Goal: Task Accomplishment & Management: Manage account settings

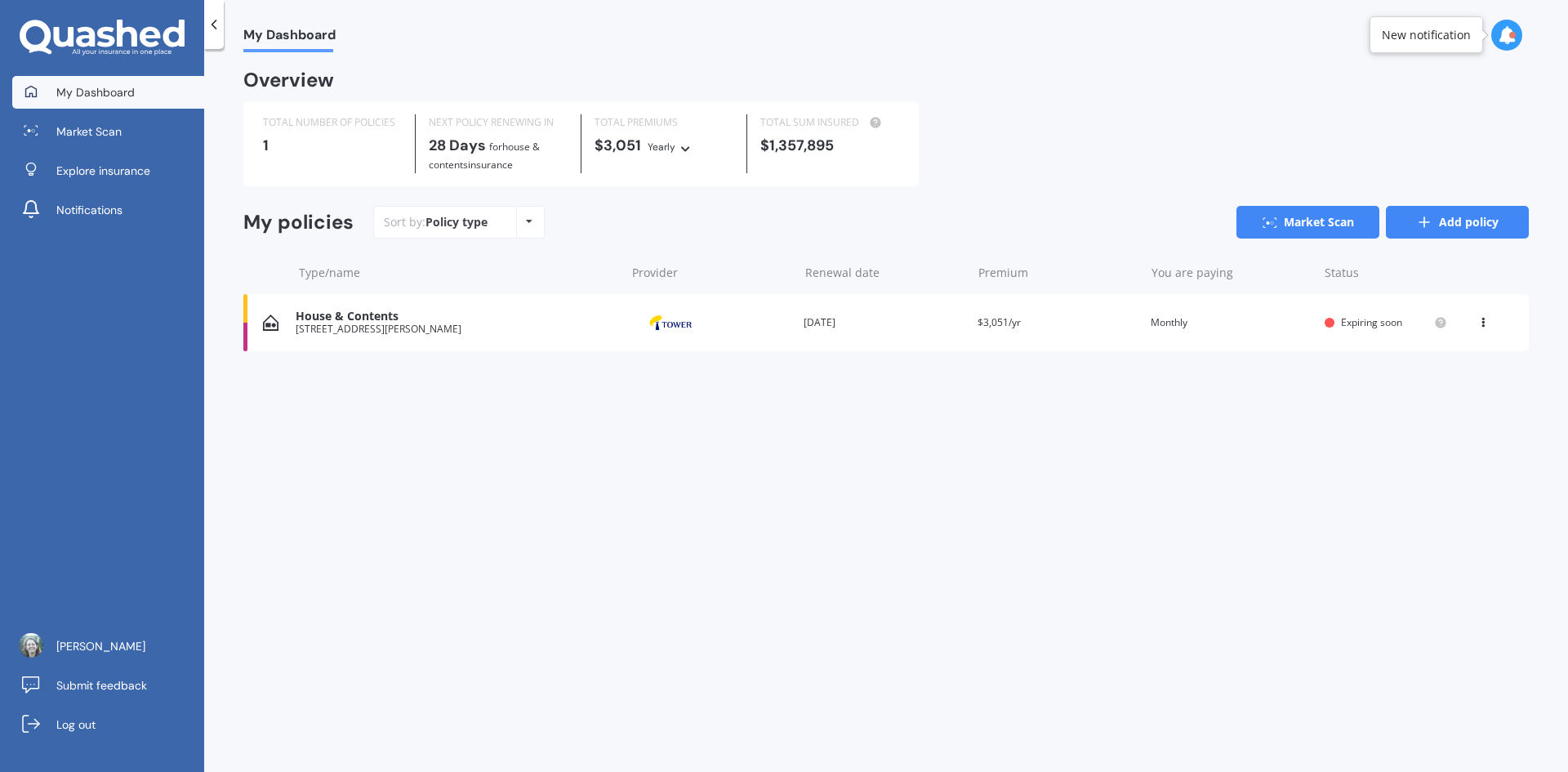
click at [1479, 220] on link "Add policy" at bounding box center [1457, 222] width 143 height 33
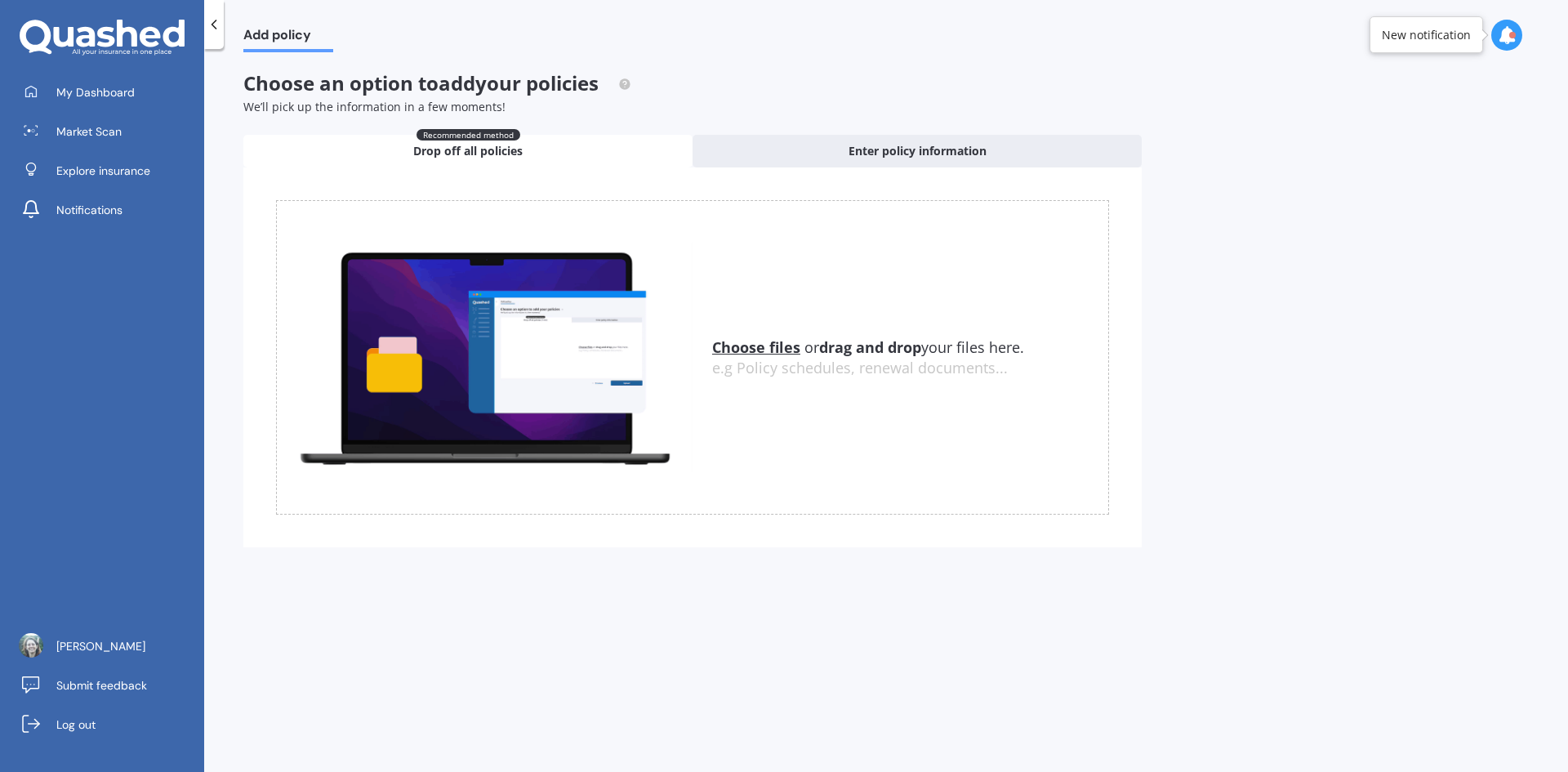
click at [740, 350] on u "Choose files" at bounding box center [757, 347] width 88 height 19
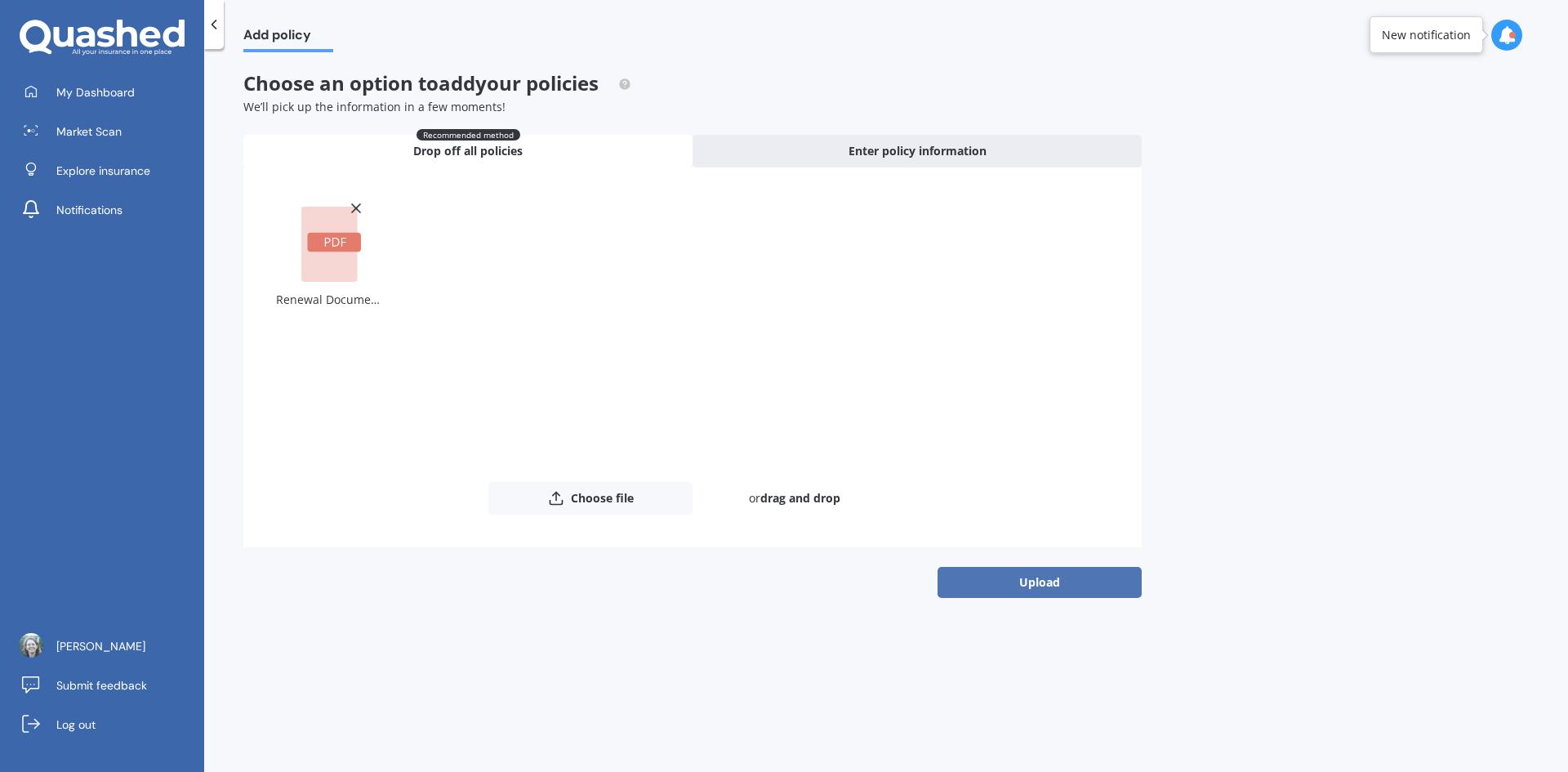
click at [1045, 581] on button "Upload" at bounding box center [1040, 583] width 204 height 31
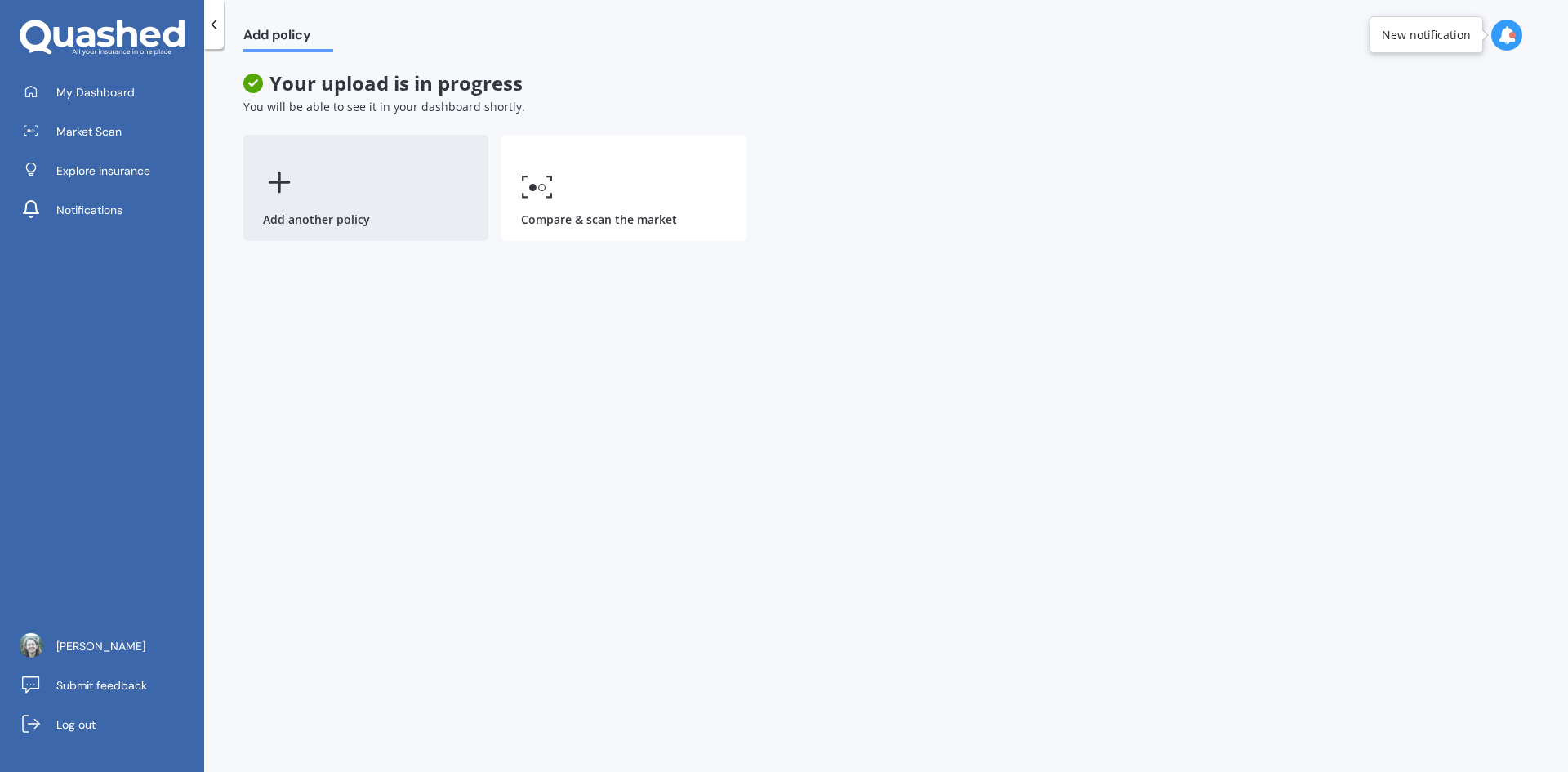
click at [304, 210] on div "Add another policy" at bounding box center [365, 188] width 245 height 106
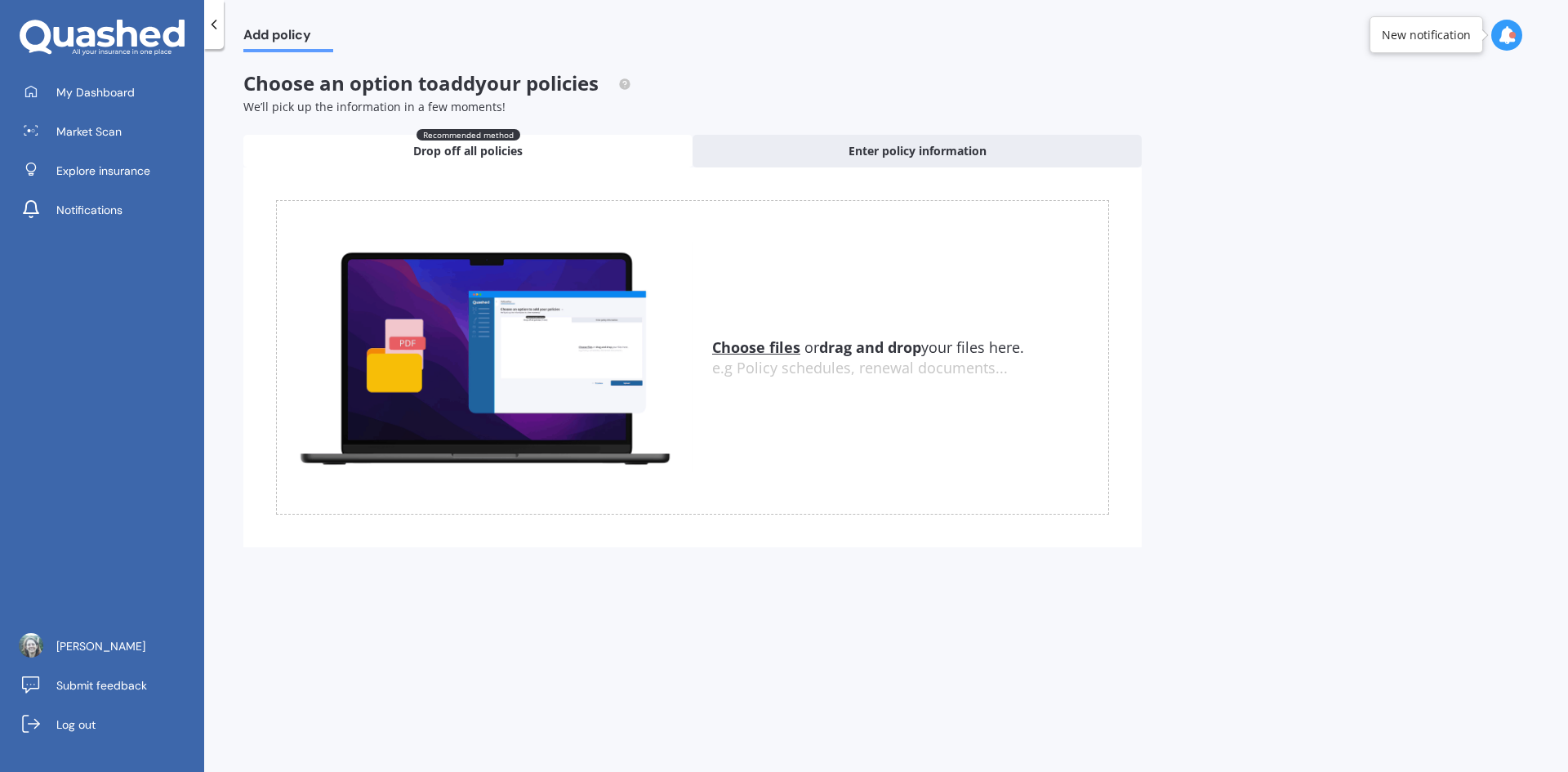
click at [749, 343] on u "Choose files" at bounding box center [757, 347] width 88 height 19
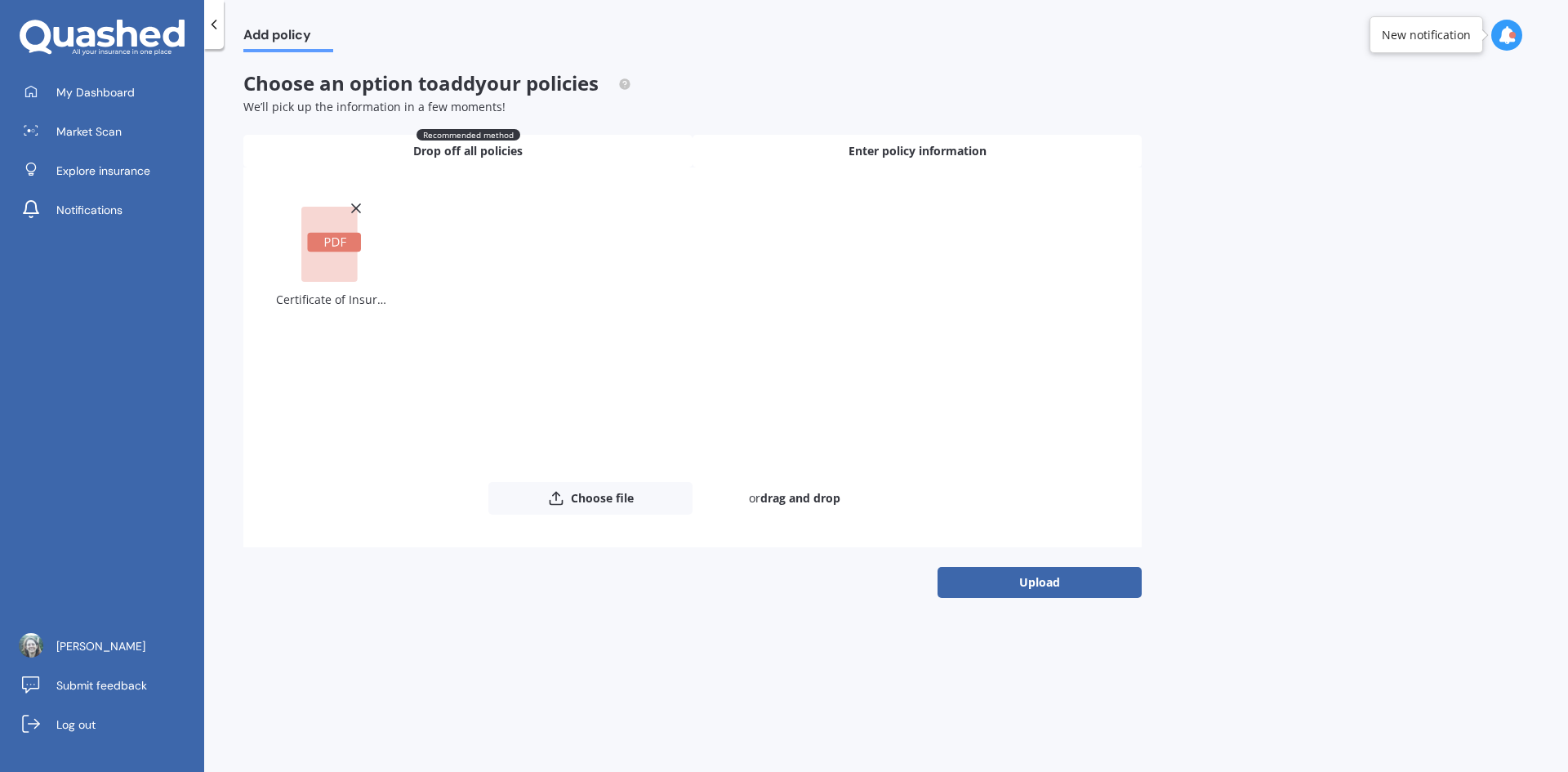
click at [884, 154] on span "Enter policy information" at bounding box center [918, 151] width 138 height 16
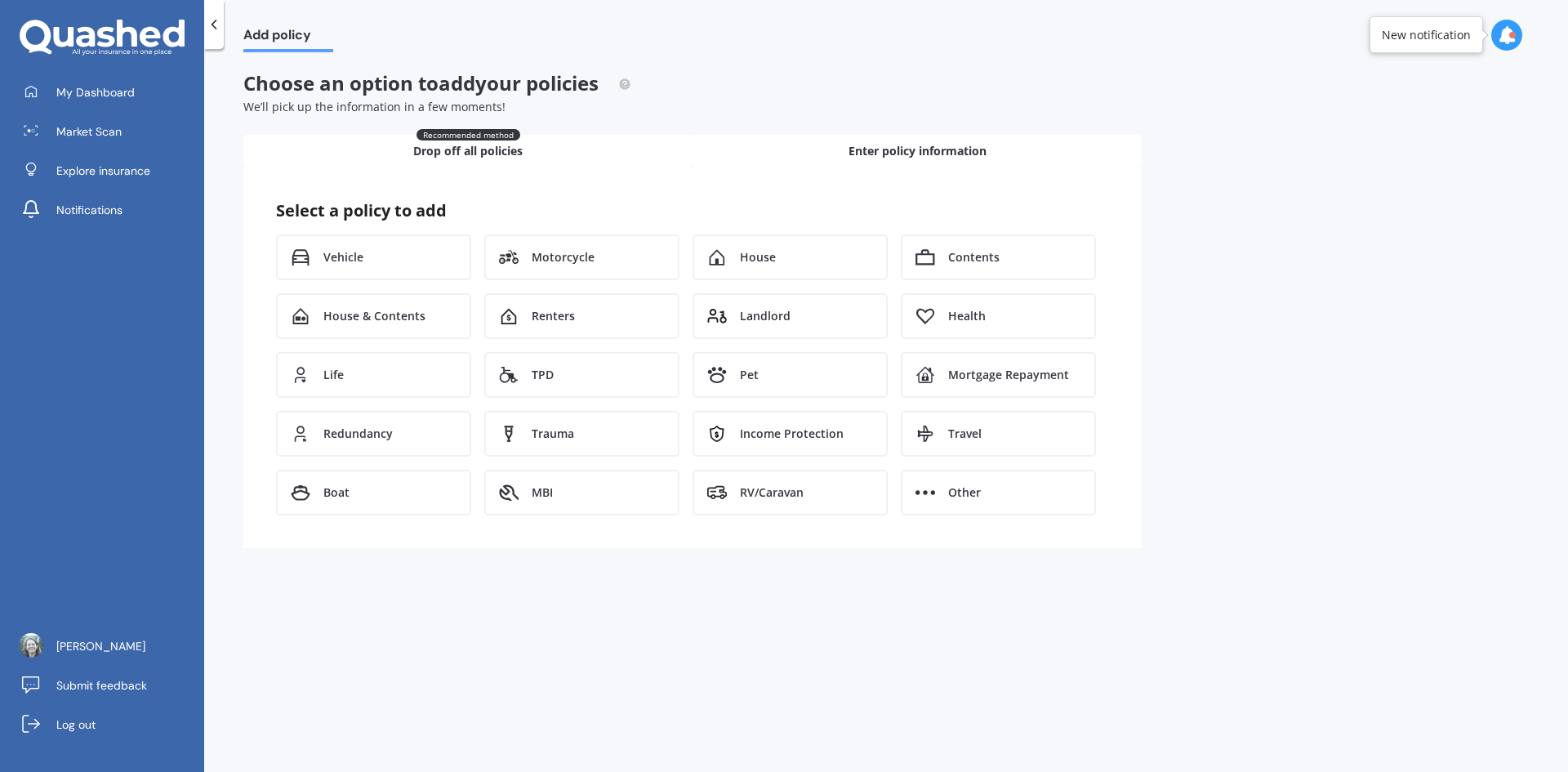
click at [498, 147] on span "Drop off all policies" at bounding box center [468, 151] width 110 height 16
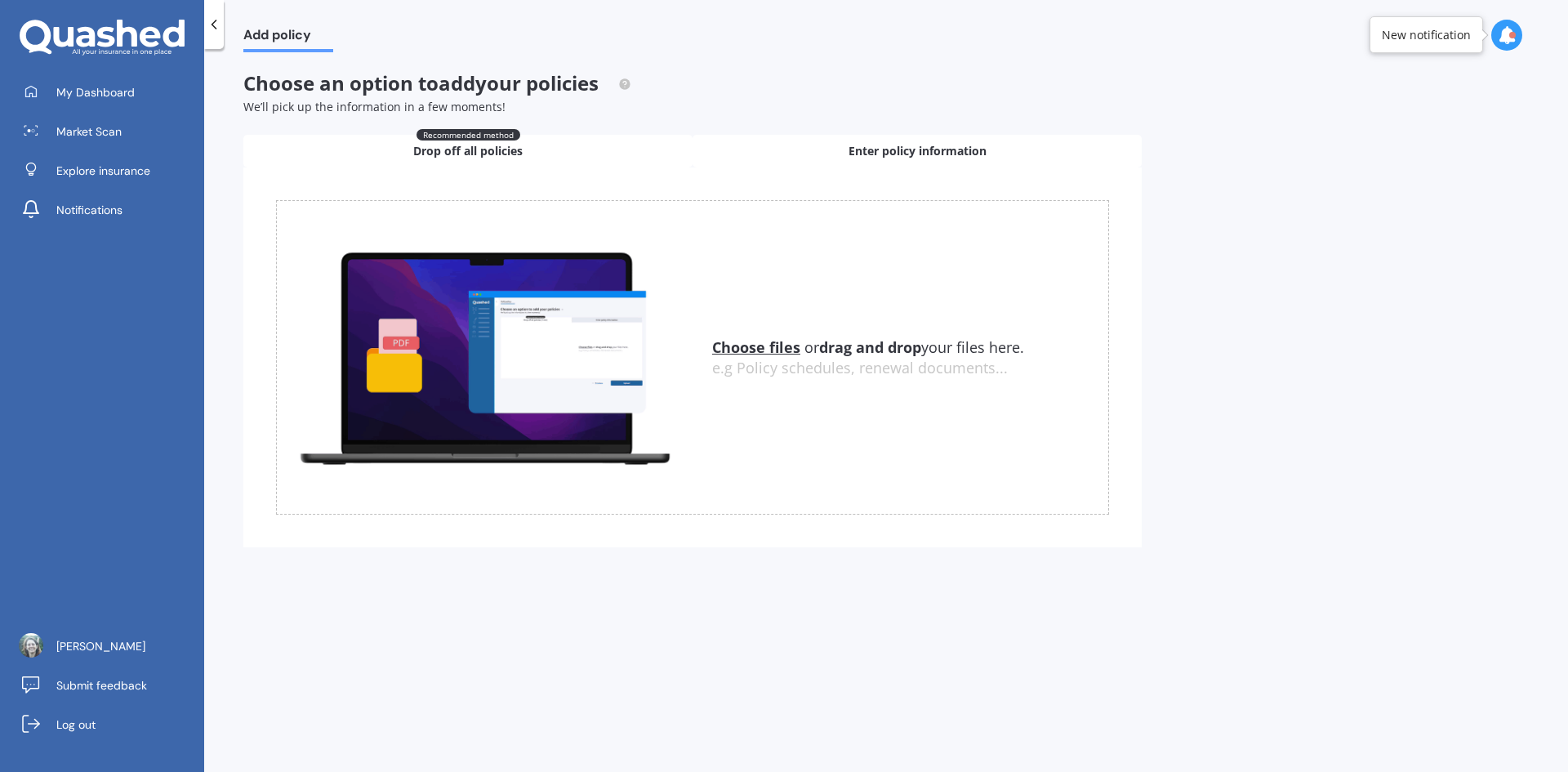
click at [920, 148] on span "Enter policy information" at bounding box center [918, 151] width 138 height 16
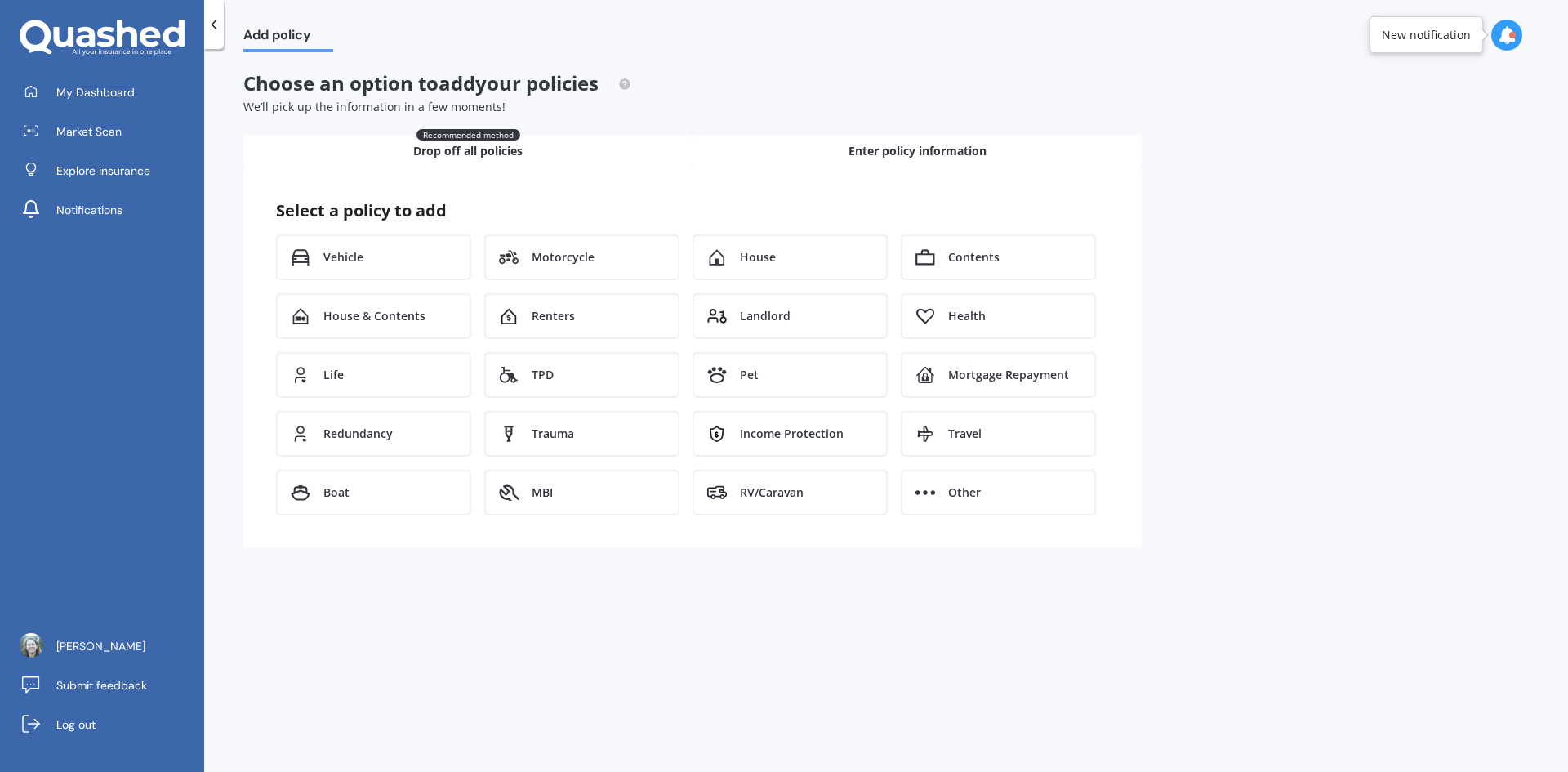
click at [482, 134] on span "Recommended method" at bounding box center [468, 135] width 104 height 12
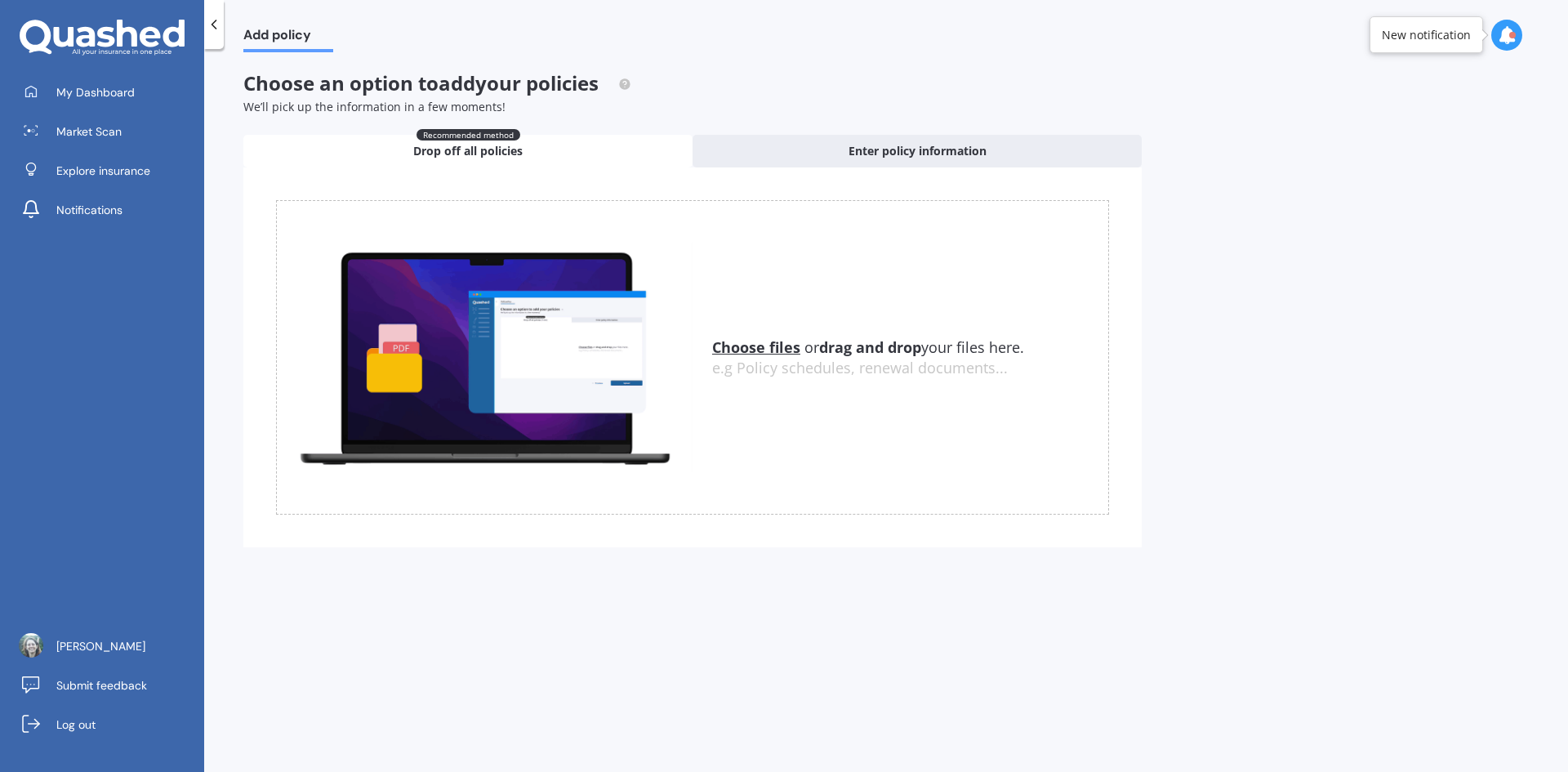
click at [763, 343] on u "Choose files" at bounding box center [757, 347] width 88 height 19
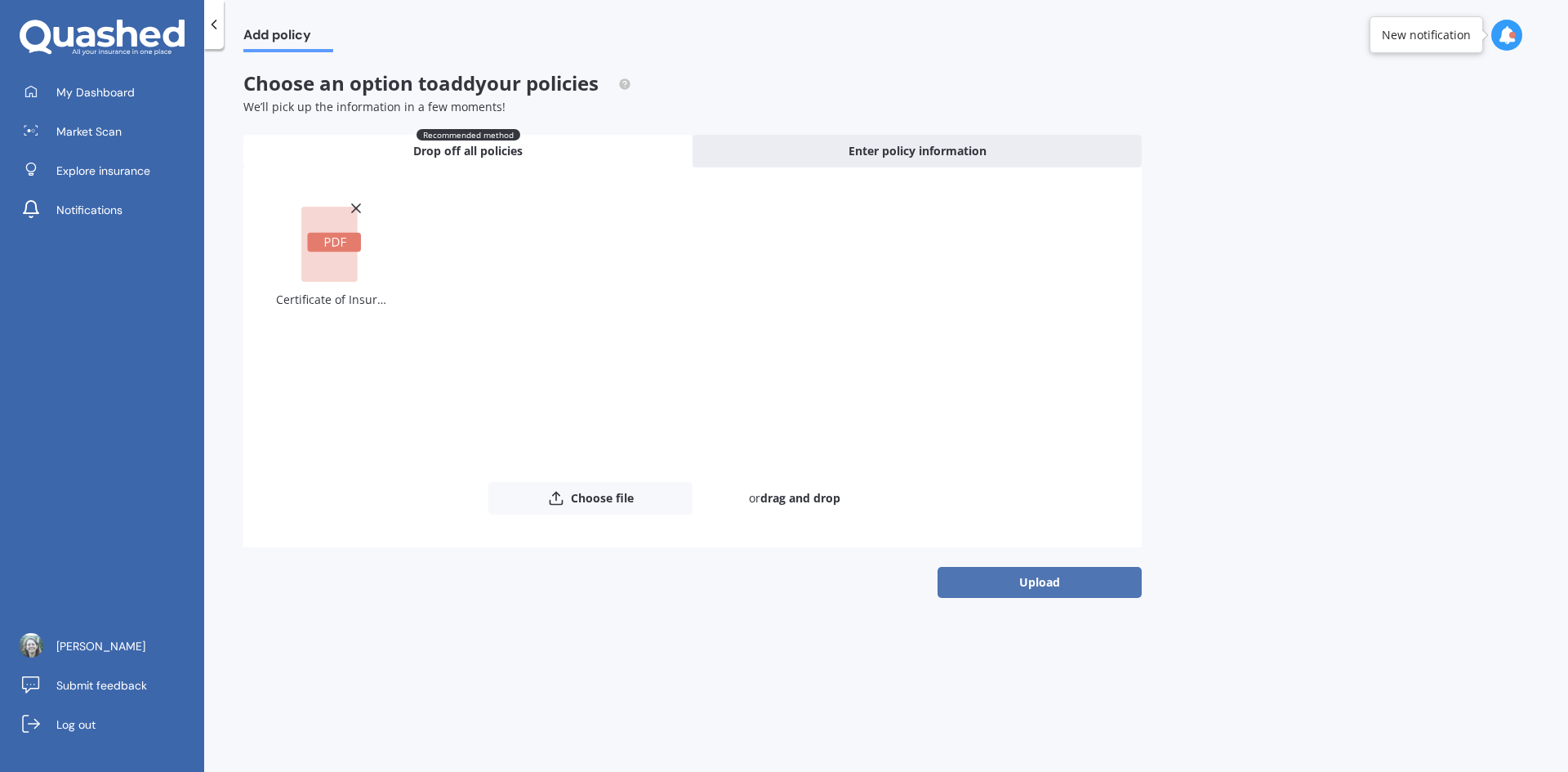
click at [1020, 583] on button "Upload" at bounding box center [1040, 583] width 204 height 31
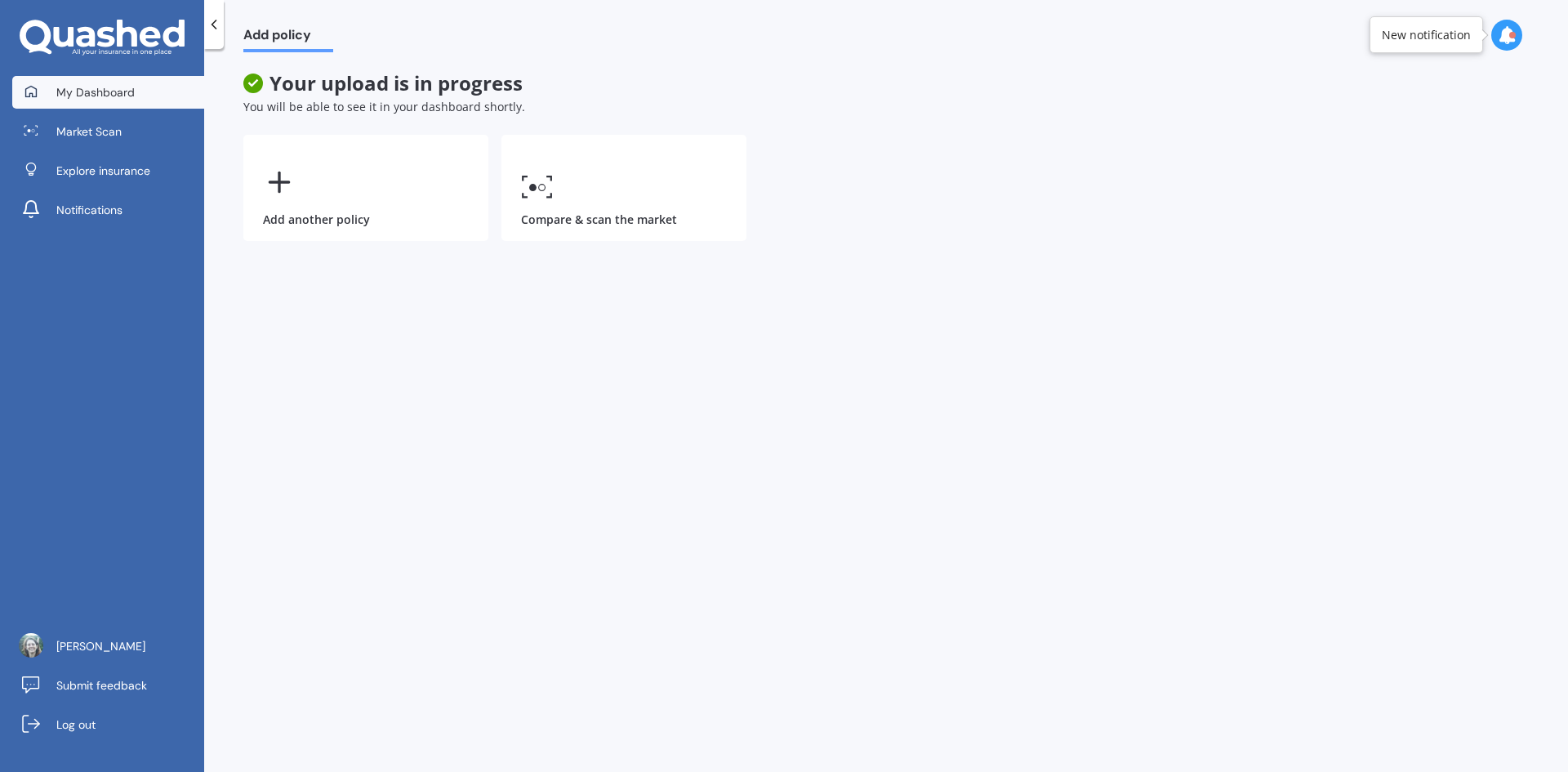
click at [96, 91] on span "My Dashboard" at bounding box center [96, 92] width 79 height 16
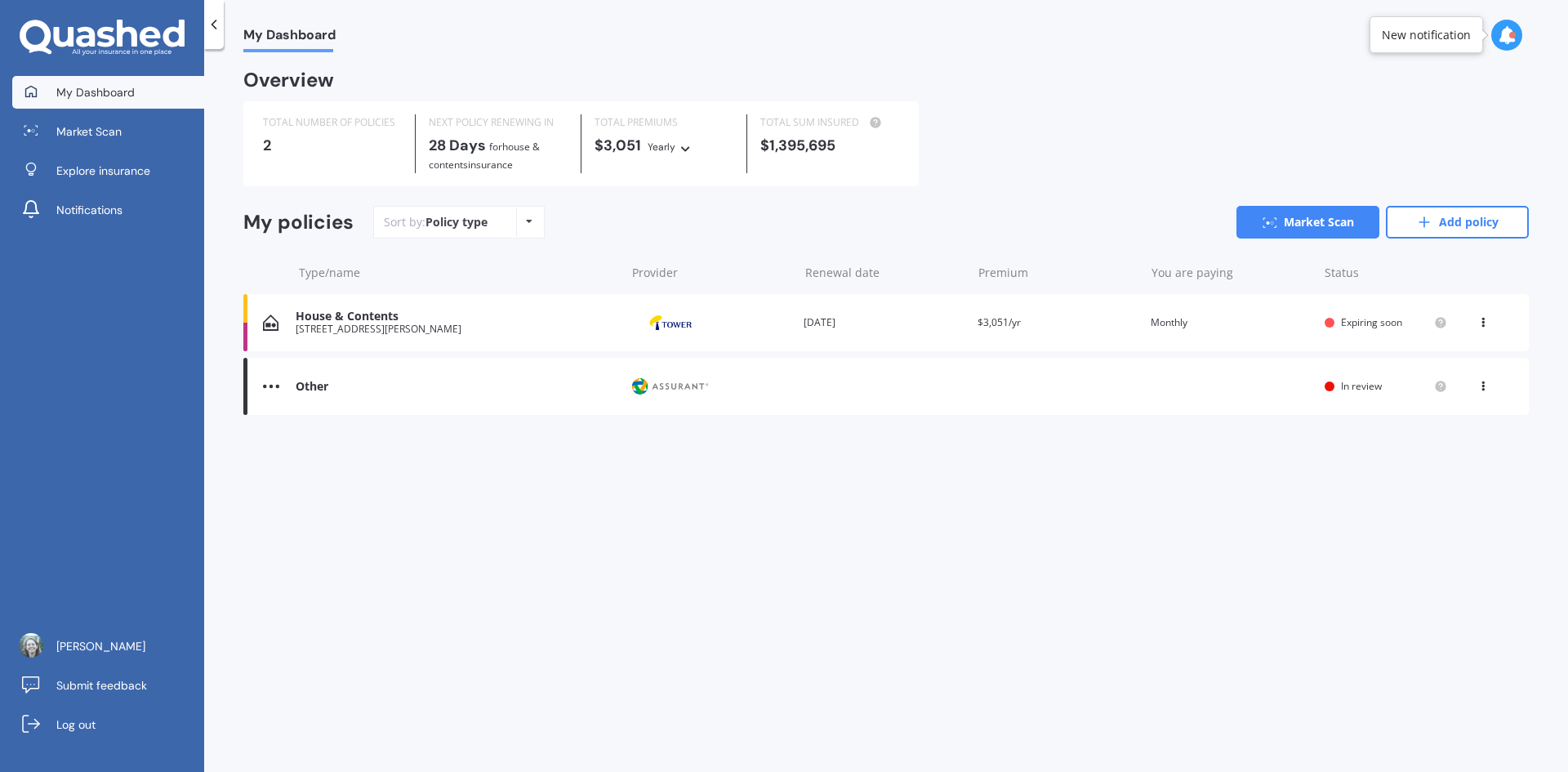
click at [315, 380] on div "Other" at bounding box center [456, 387] width 321 height 14
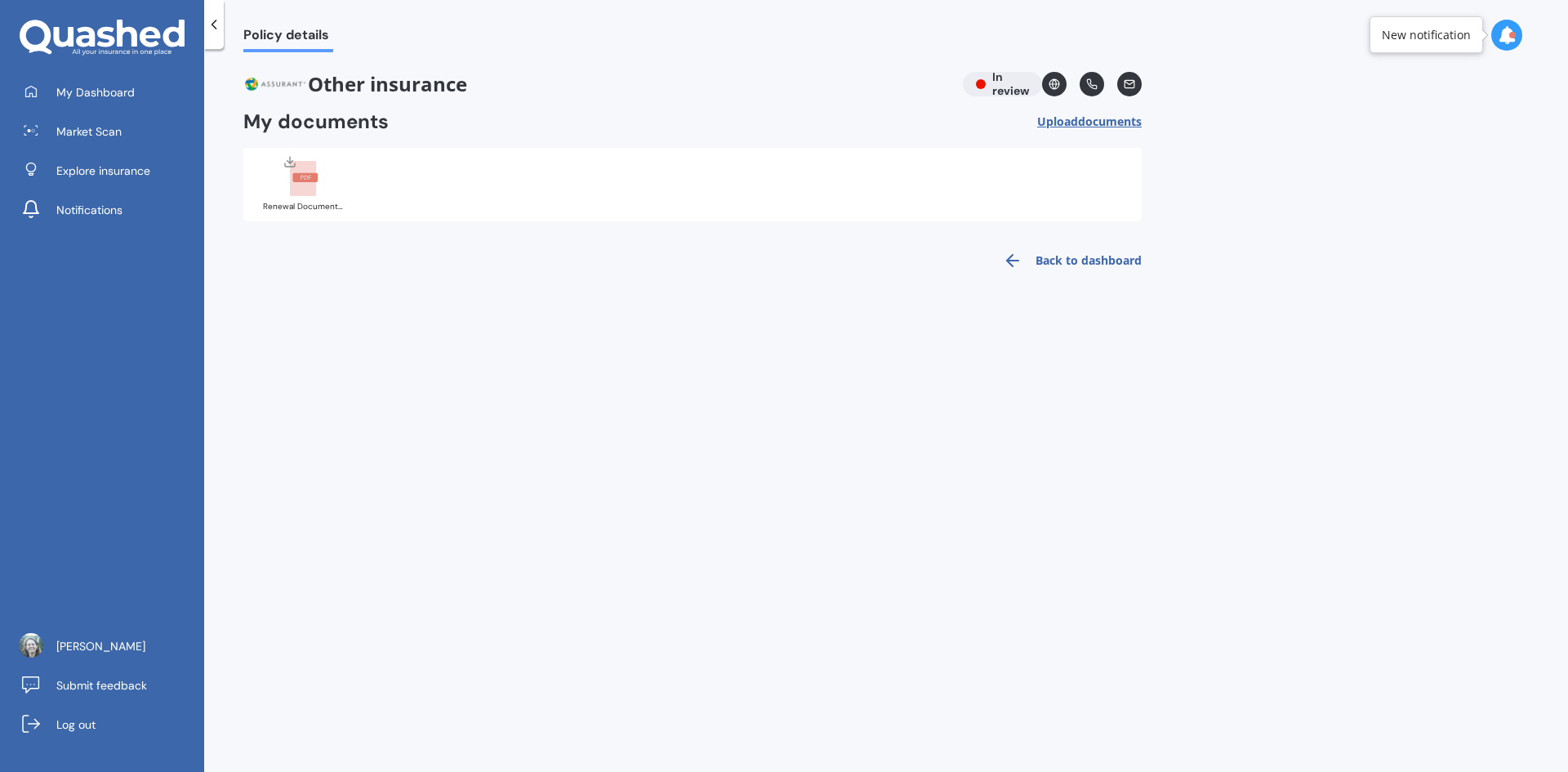
click at [214, 19] on icon at bounding box center [214, 24] width 16 height 16
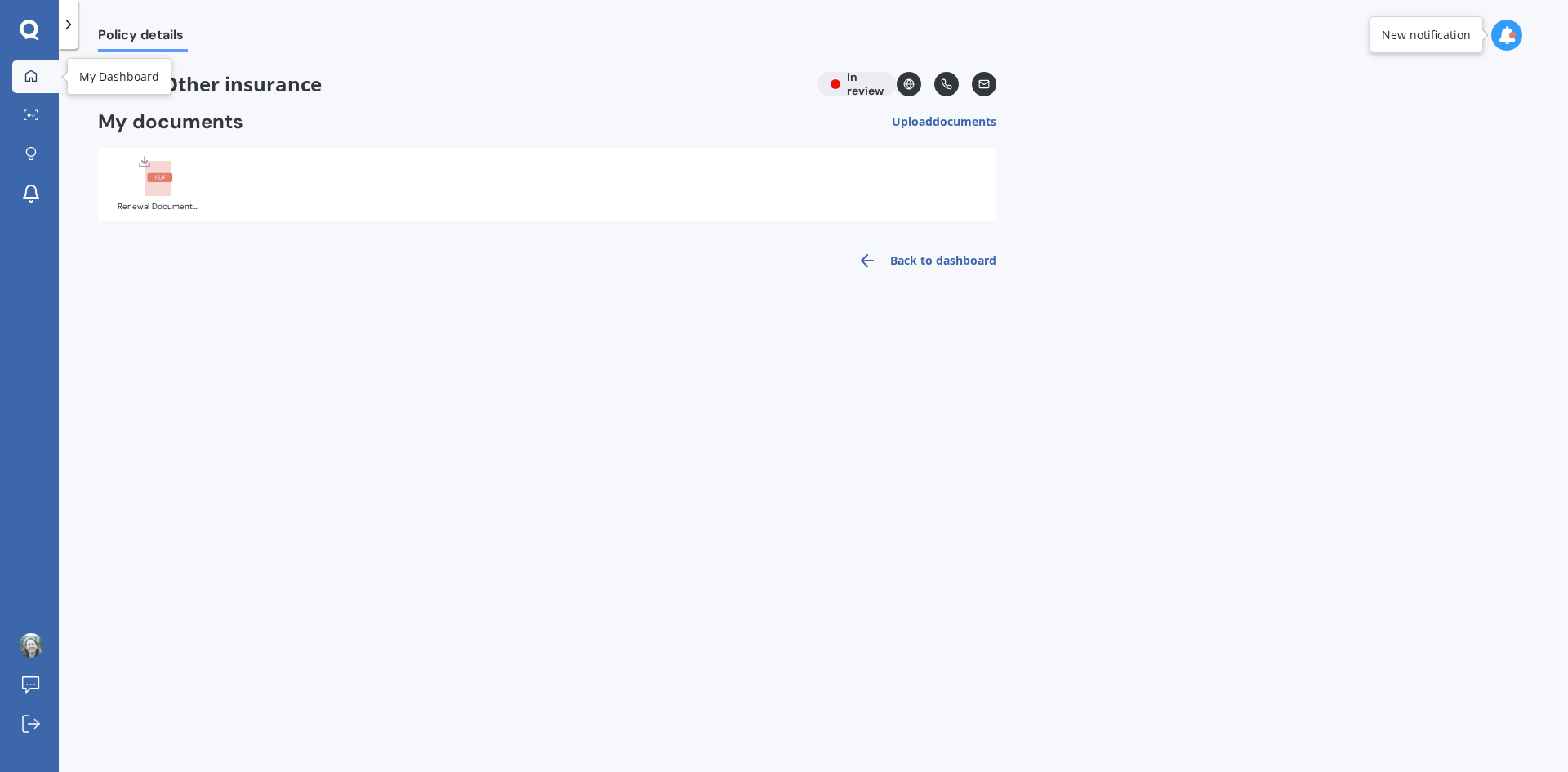
click at [27, 76] on icon at bounding box center [31, 75] width 13 height 13
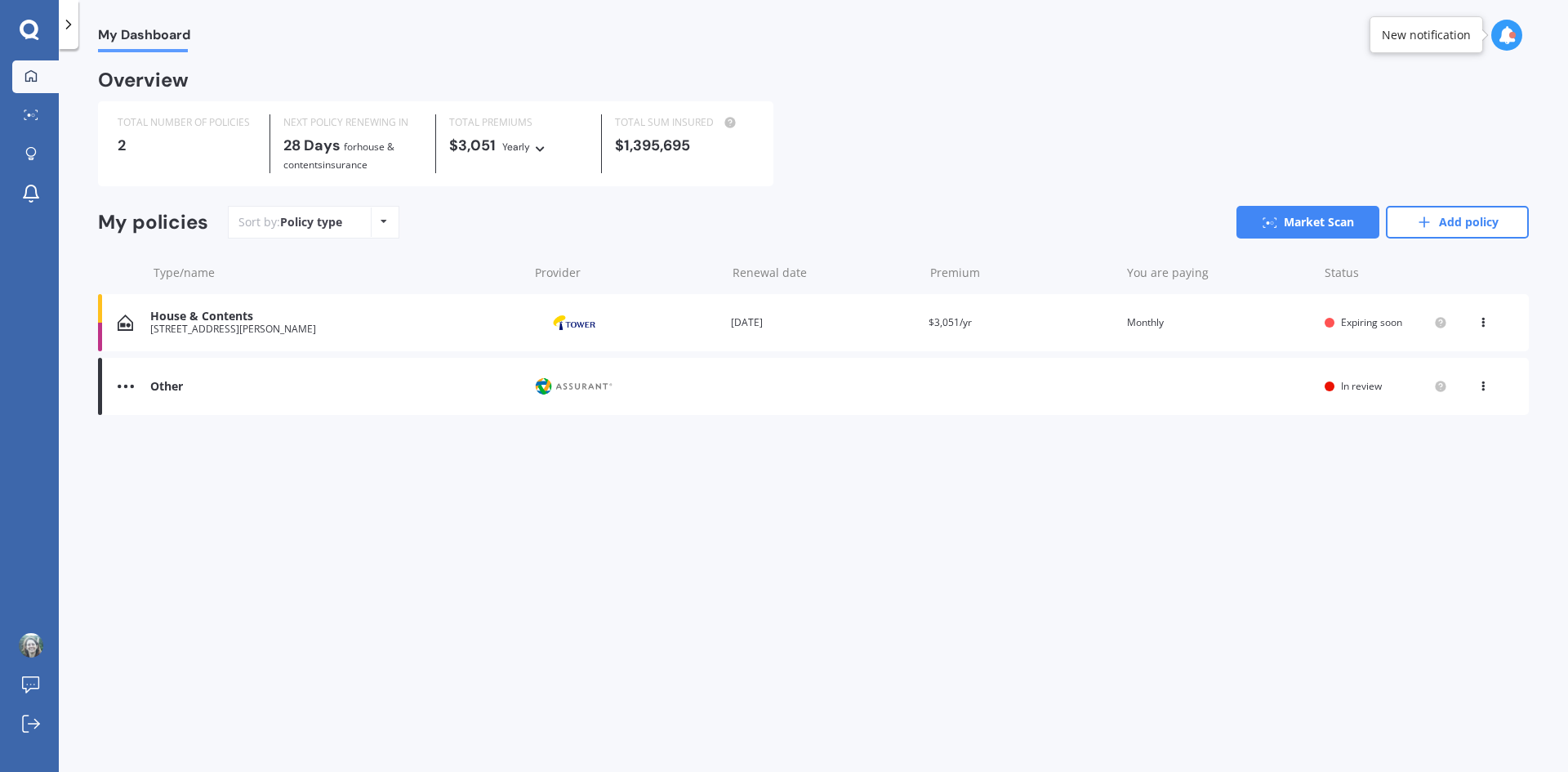
click at [158, 177] on div "TOTAL NUMBER OF POLICIES 2 NEXT POLICY RENEWING [DATE] for House & Contents ins…" at bounding box center [435, 143] width 675 height 85
click at [509, 383] on div "Other" at bounding box center [335, 387] width 370 height 14
